Goal: Navigation & Orientation: Find specific page/section

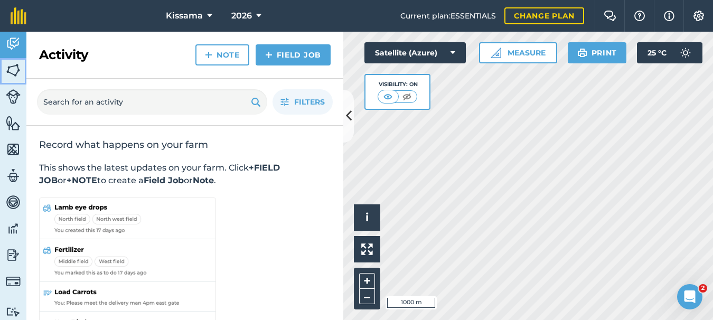
click at [17, 67] on img at bounding box center [13, 70] width 15 height 16
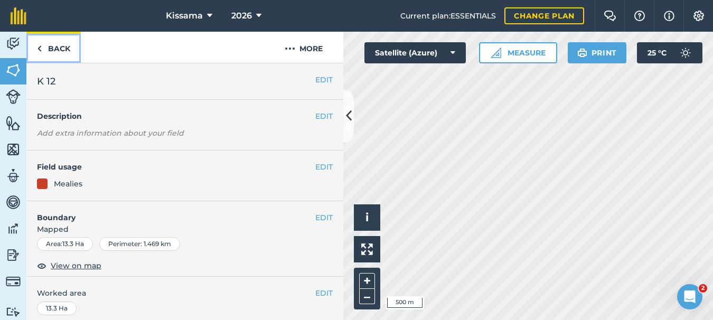
click at [51, 51] on link "Back" at bounding box center [53, 47] width 54 height 31
click at [39, 46] on img at bounding box center [39, 48] width 5 height 13
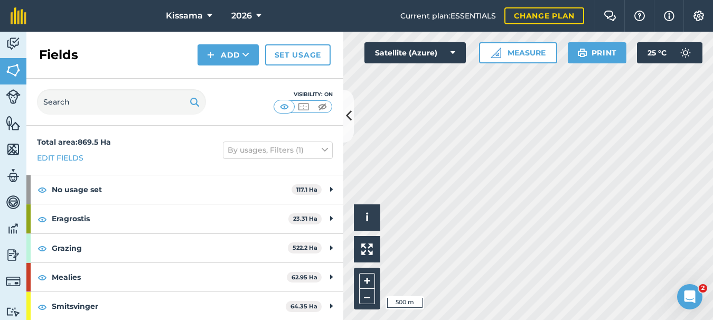
scroll to position [60, 0]
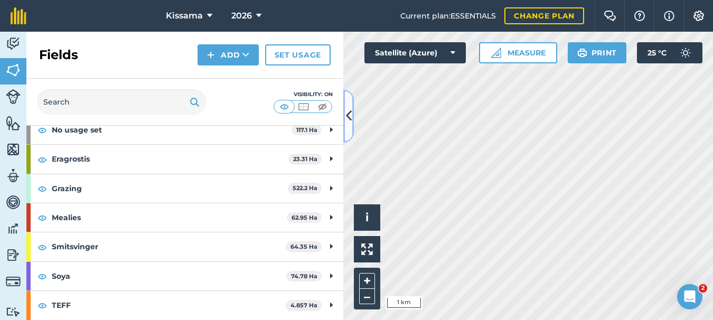
click at [348, 116] on icon at bounding box center [349, 116] width 6 height 18
